Goal: Information Seeking & Learning: Learn about a topic

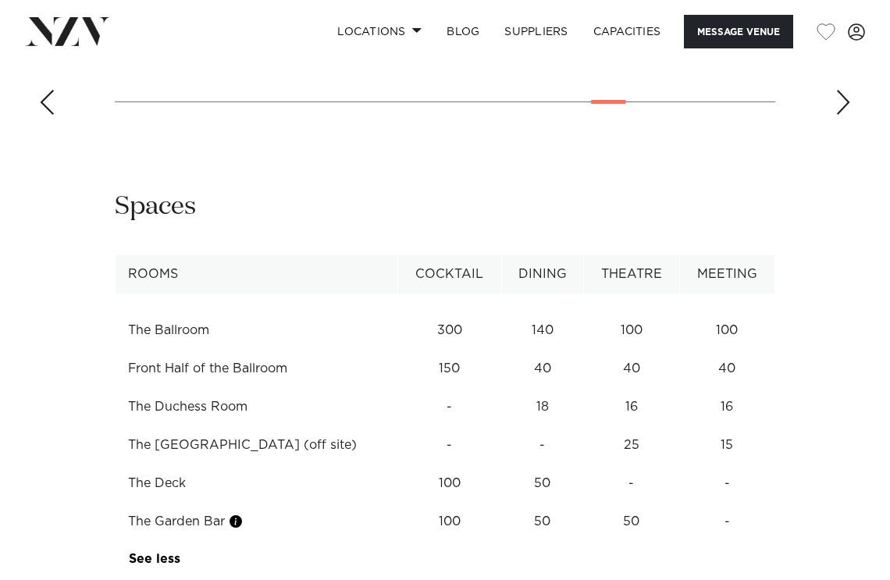
scroll to position [1817, 0]
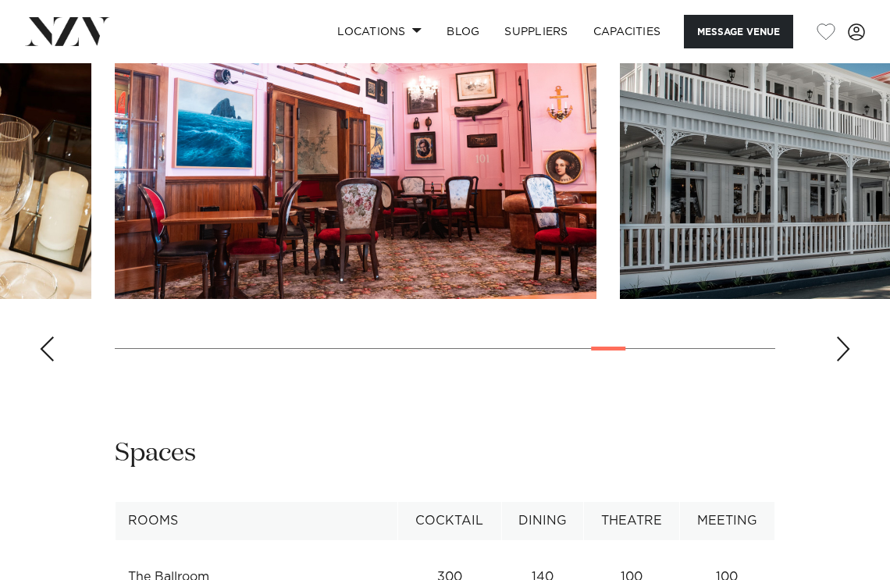
click at [551, 166] on img "19 / 25" at bounding box center [355, 121] width 481 height 353
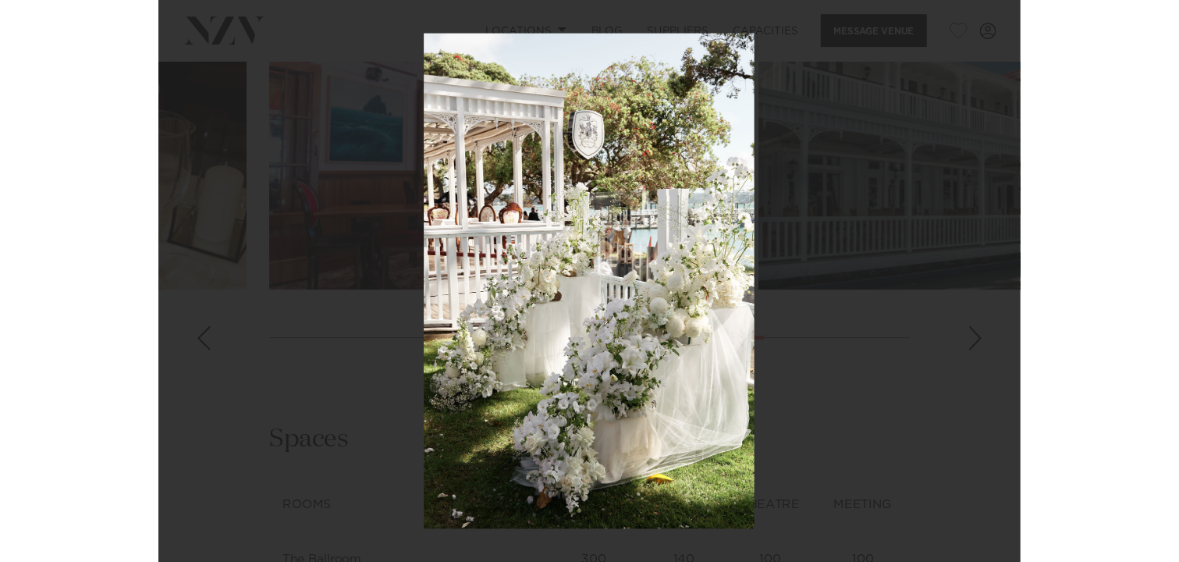
scroll to position [1845, 0]
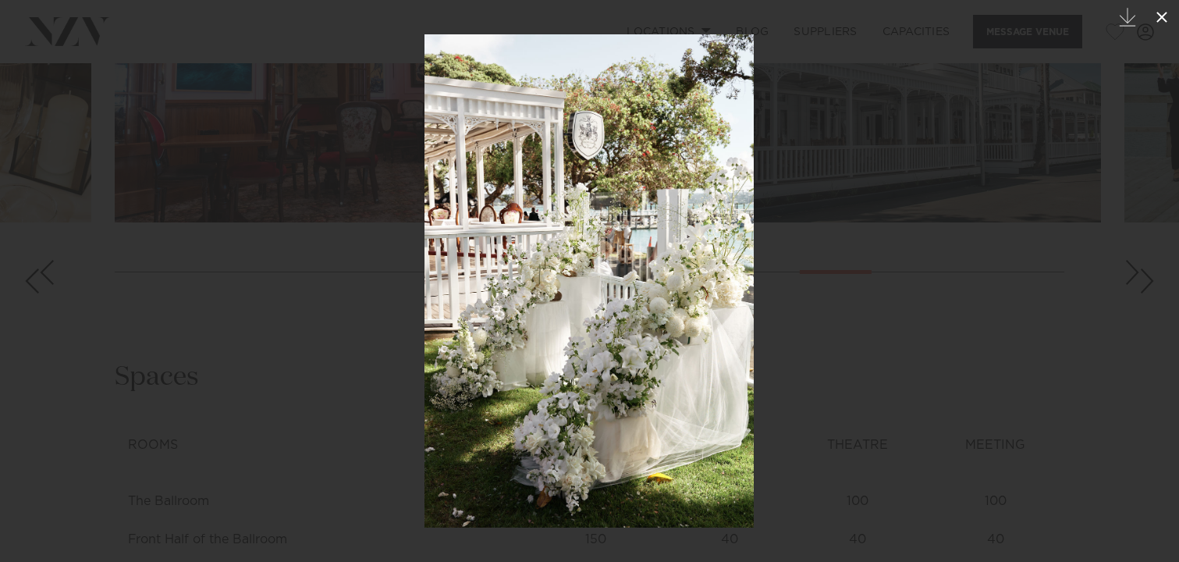
click at [889, 22] on icon at bounding box center [1162, 17] width 19 height 19
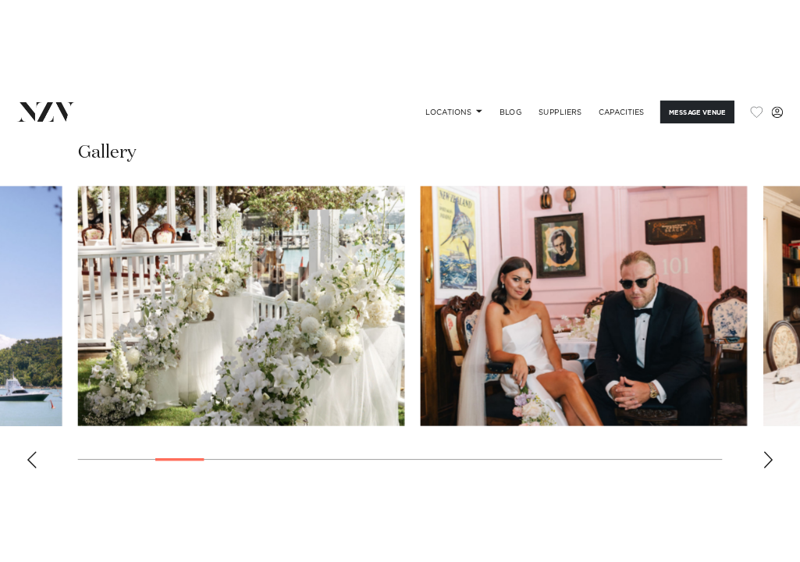
scroll to position [1549, 0]
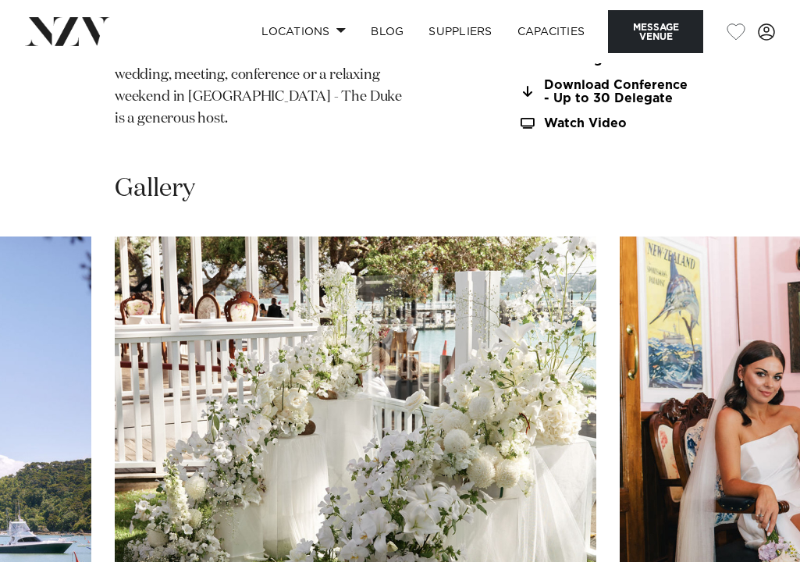
click at [454, 344] on img "4 / 25" at bounding box center [355, 412] width 481 height 353
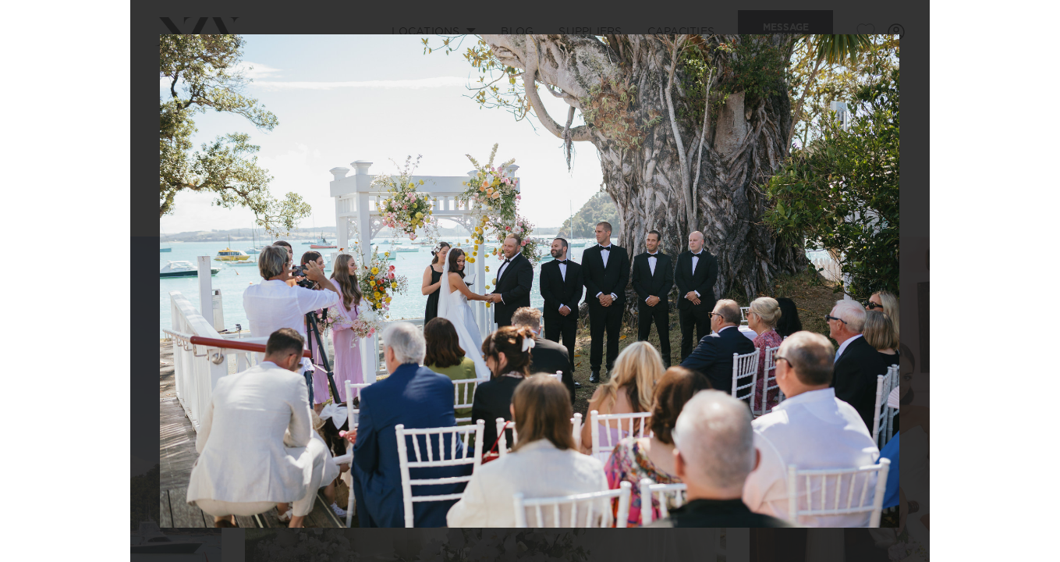
scroll to position [1518, 0]
